Goal: Task Accomplishment & Management: Manage account settings

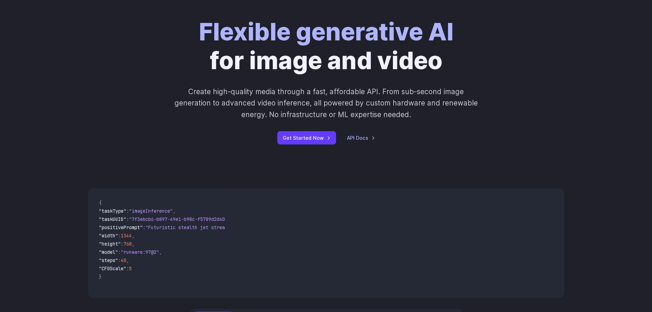
scroll to position [68, 0]
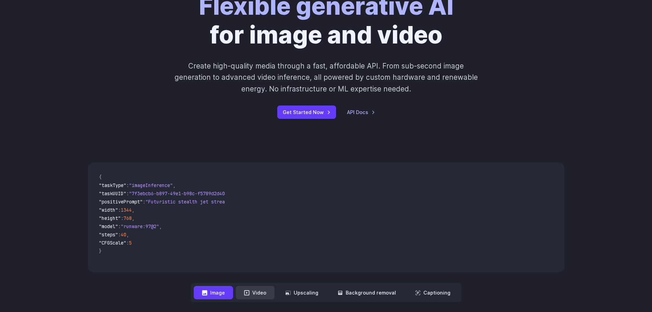
click at [261, 292] on button "Video" at bounding box center [255, 292] width 39 height 13
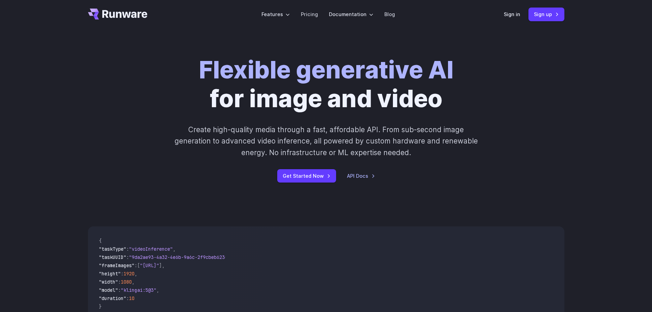
scroll to position [0, 0]
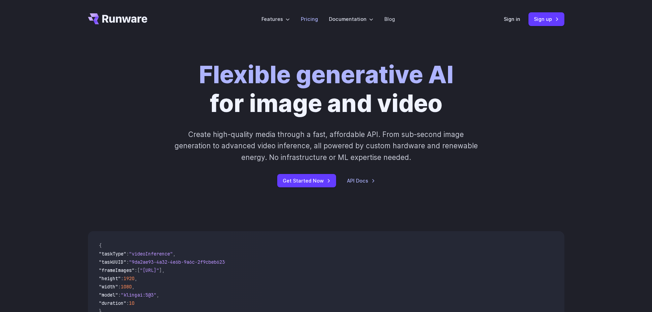
click at [315, 21] on link "Pricing" at bounding box center [309, 19] width 17 height 8
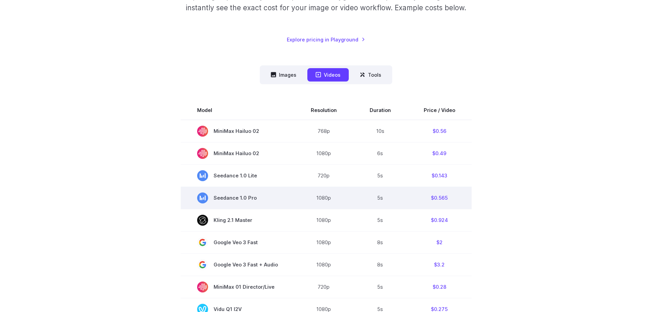
scroll to position [103, 0]
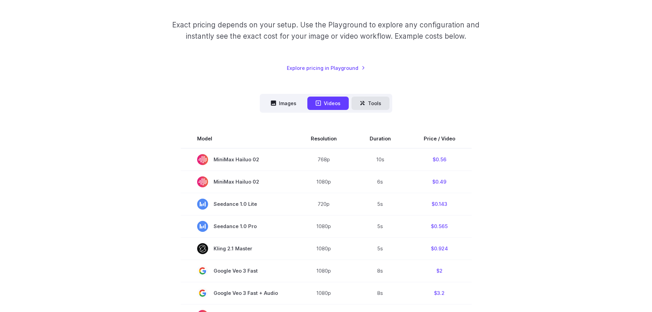
click at [376, 99] on button "Tools" at bounding box center [371, 103] width 38 height 13
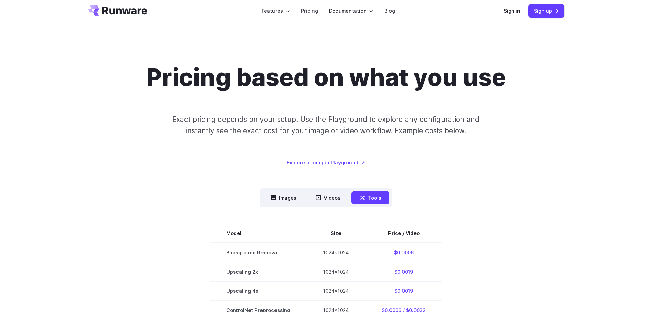
scroll to position [0, 0]
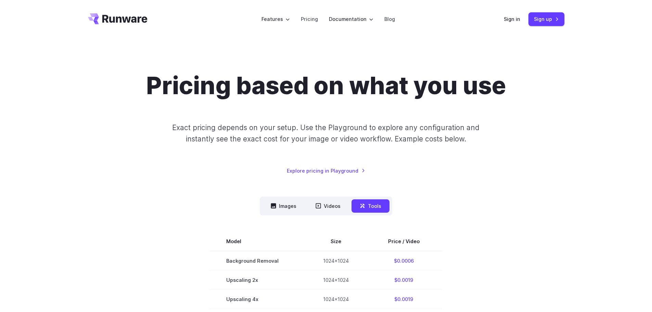
click at [525, 20] on div "Sign in Sign up" at bounding box center [534, 18] width 61 height 13
click at [517, 20] on link "Sign in" at bounding box center [512, 19] width 16 height 8
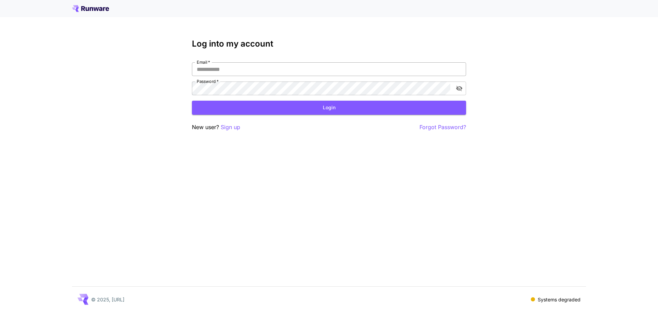
click at [407, 66] on input "Email   *" at bounding box center [329, 69] width 274 height 14
click at [232, 126] on p "Sign up" at bounding box center [231, 127] width 20 height 9
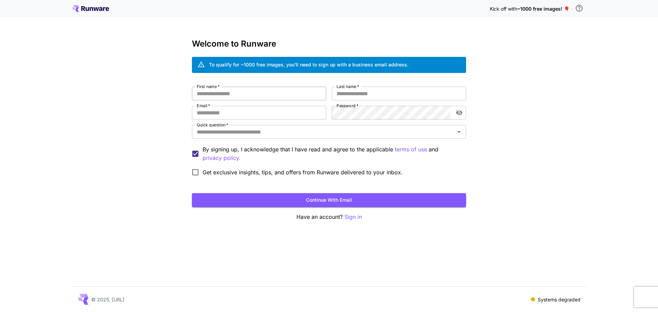
click at [265, 89] on input "First name   *" at bounding box center [259, 94] width 134 height 14
type input "****"
type input "**********"
click at [317, 135] on input "Quick question   *" at bounding box center [323, 132] width 259 height 10
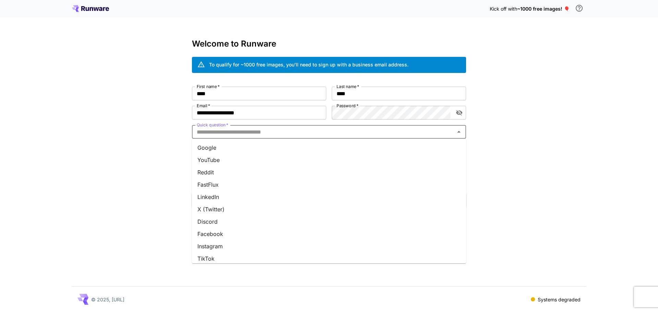
click at [229, 233] on li "Facebook" at bounding box center [329, 234] width 274 height 12
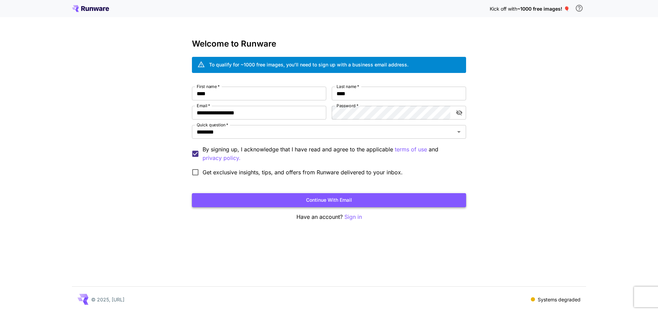
click at [292, 196] on button "Continue with email" at bounding box center [329, 200] width 274 height 14
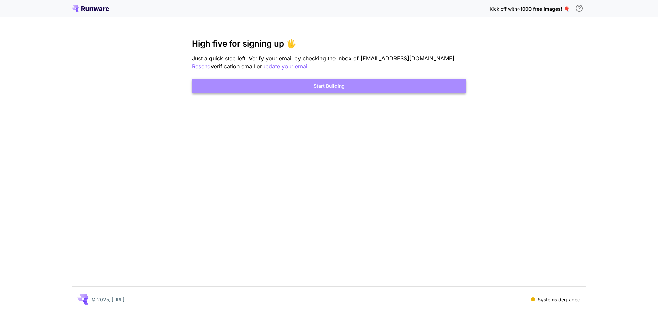
click at [433, 87] on button "Start Building" at bounding box center [329, 86] width 274 height 14
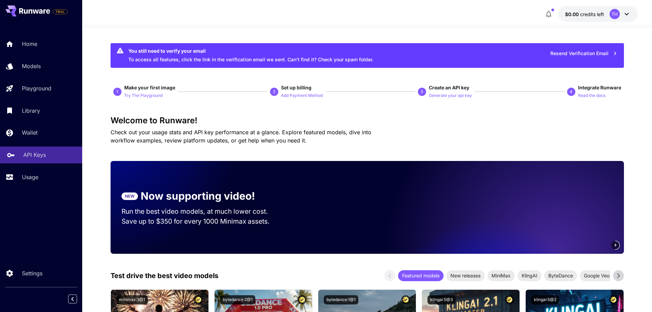
click at [56, 154] on div "API Keys" at bounding box center [49, 155] width 53 height 8
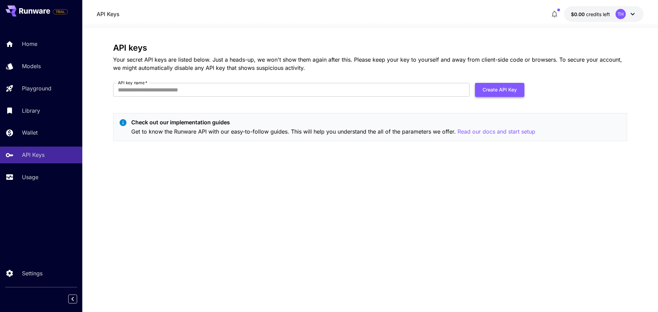
click at [501, 86] on button "Create API Key" at bounding box center [499, 90] width 49 height 14
type input "*******"
click at [519, 93] on button "Create API Key" at bounding box center [499, 90] width 49 height 14
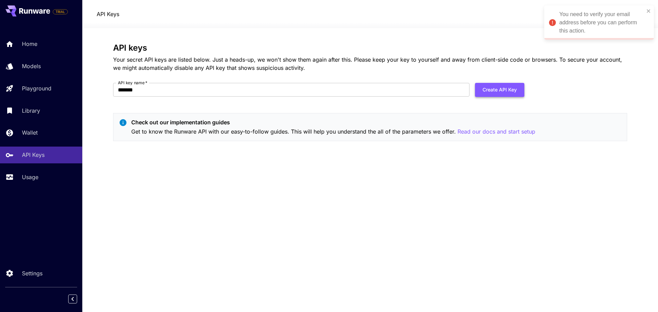
click at [486, 88] on button "Create API Key" at bounding box center [499, 90] width 49 height 14
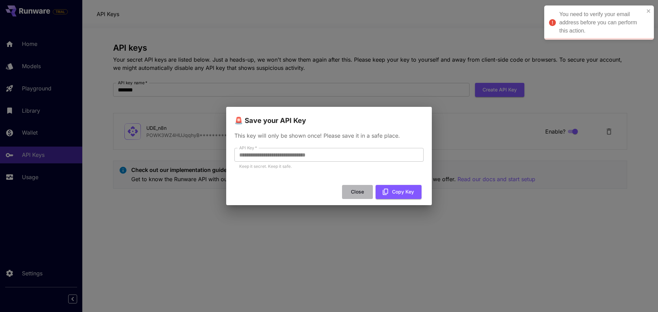
click at [358, 192] on button "Close" at bounding box center [357, 192] width 31 height 14
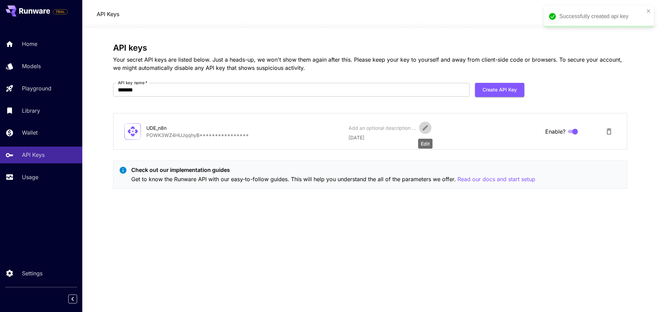
click at [426, 131] on button "Edit" at bounding box center [425, 128] width 12 height 12
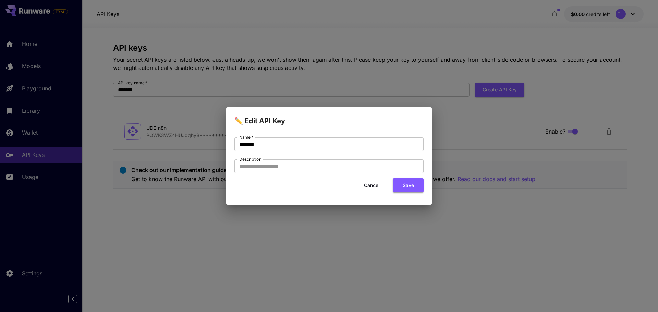
click at [378, 188] on button "Cancel" at bounding box center [371, 185] width 31 height 14
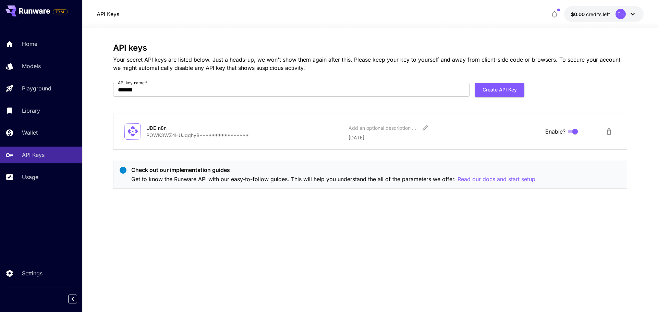
click at [612, 14] on button "$0.00 credits left TH" at bounding box center [603, 14] width 79 height 16
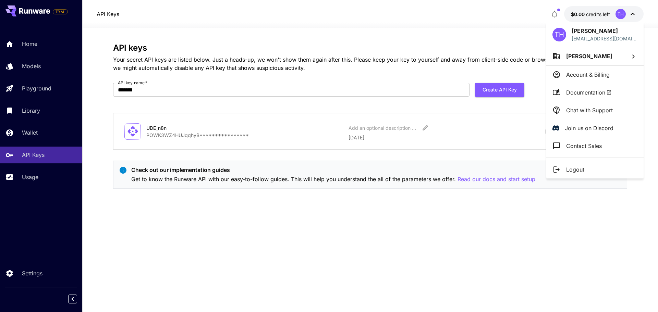
click at [33, 46] on div at bounding box center [329, 156] width 658 height 312
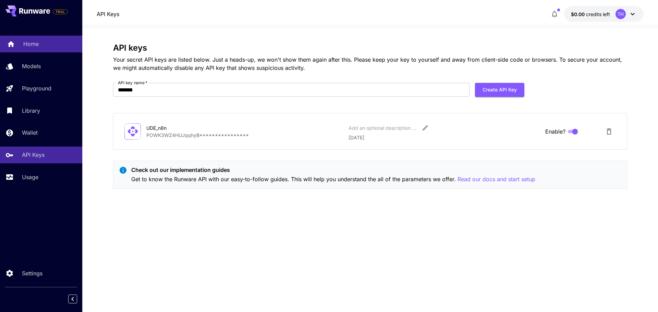
click at [33, 46] on p "Home" at bounding box center [30, 44] width 15 height 8
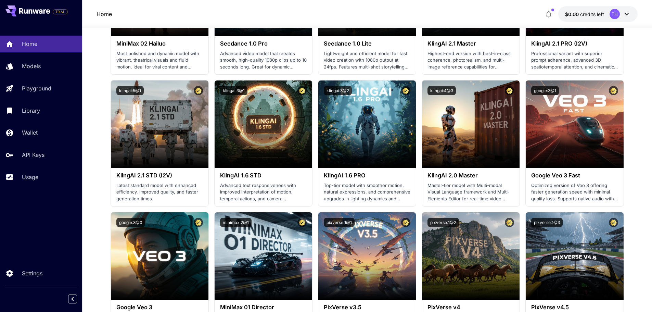
scroll to position [342, 0]
